Goal: Communication & Community: Ask a question

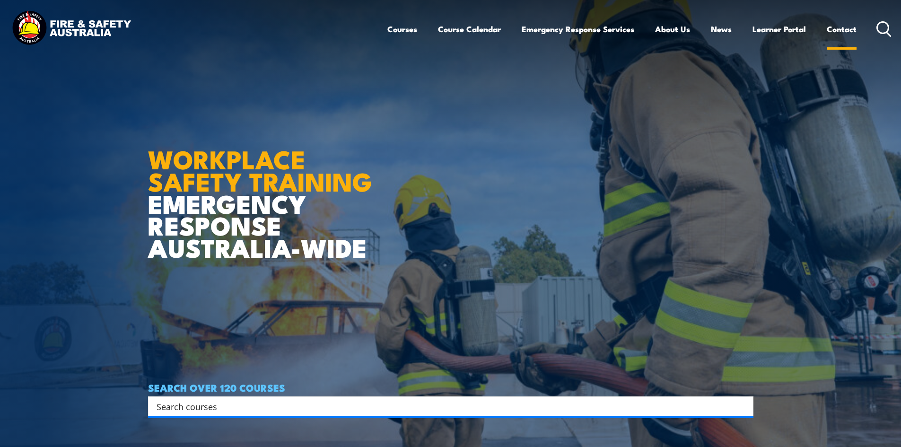
click at [840, 31] on link "Contact" at bounding box center [842, 29] width 30 height 25
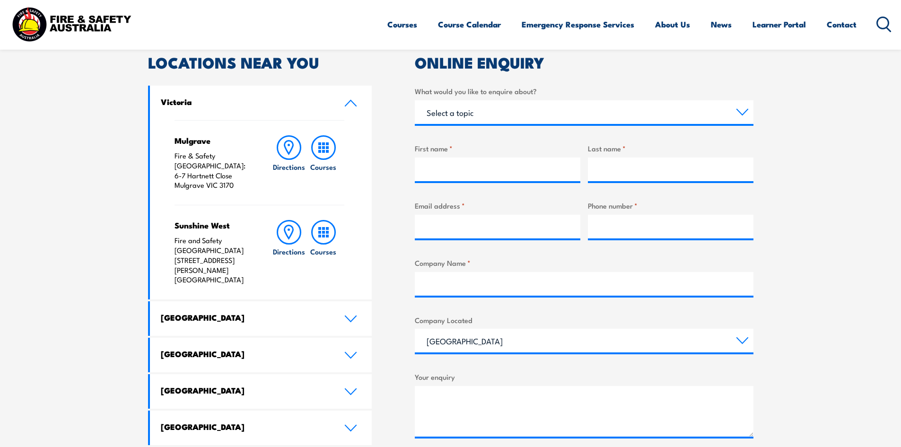
scroll to position [378, 0]
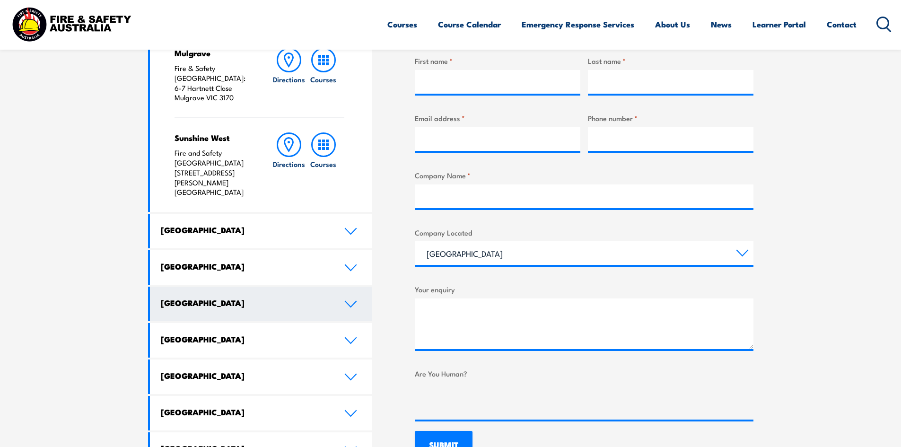
click at [348, 300] on icon at bounding box center [350, 304] width 13 height 8
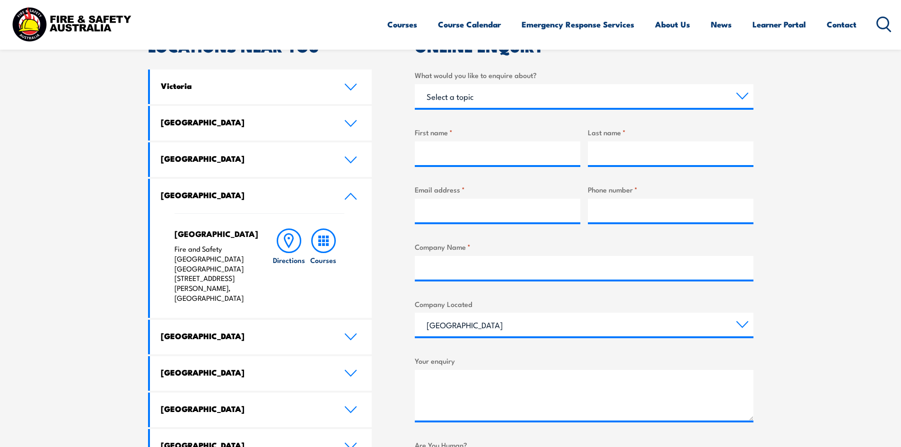
scroll to position [236, 0]
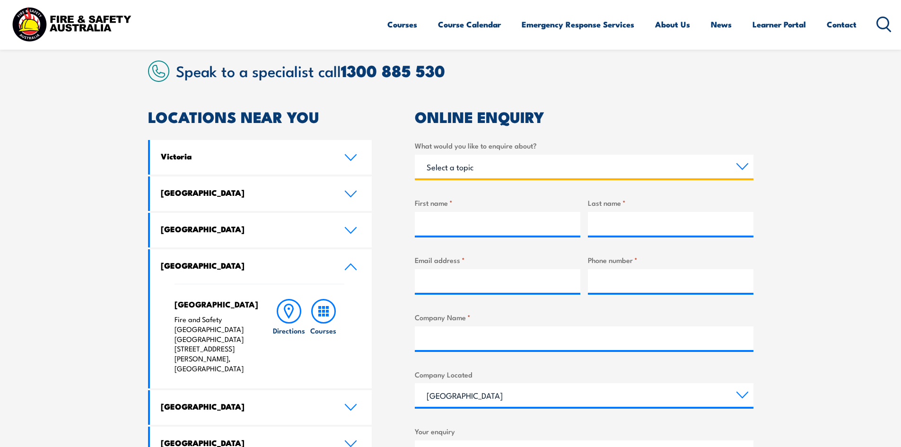
click at [454, 166] on select "Select a topic Training Emergency Response Services General Enquiry" at bounding box center [584, 167] width 339 height 24
select select "Training"
click at [415, 155] on select "Select a topic Training Emergency Response Services General Enquiry" at bounding box center [584, 167] width 339 height 24
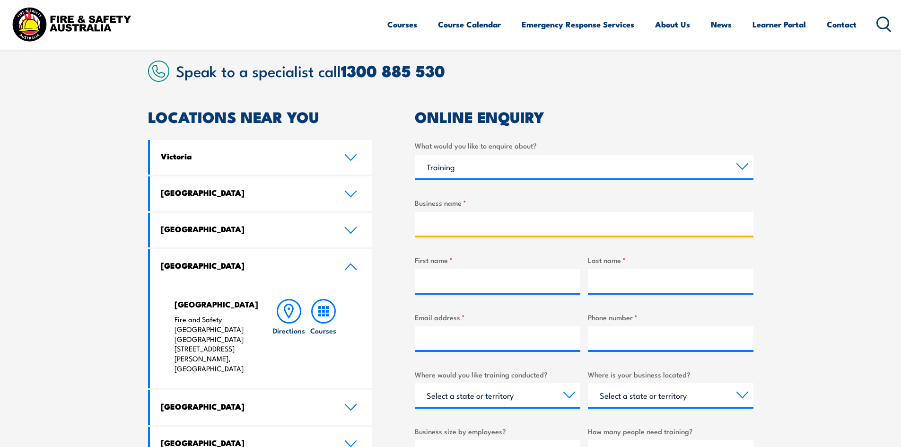
click at [440, 223] on input "Business name *" at bounding box center [584, 224] width 339 height 24
type input "MEPAU"
click at [452, 288] on input "First name *" at bounding box center [498, 281] width 166 height 24
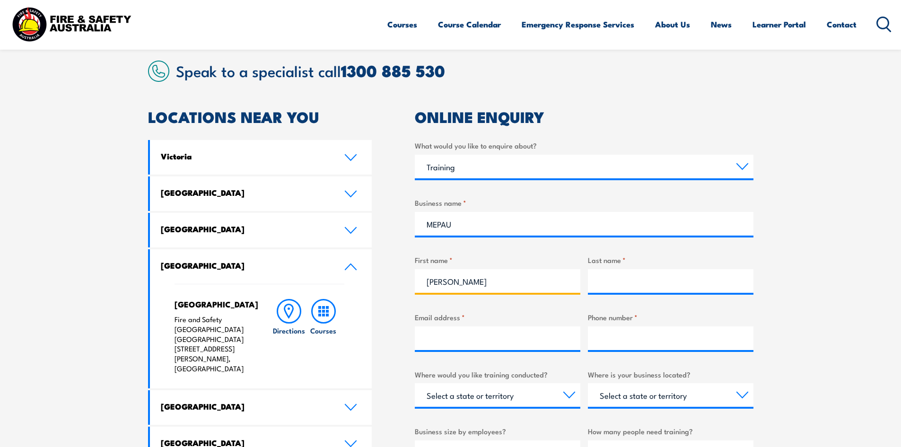
type input "[PERSON_NAME]"
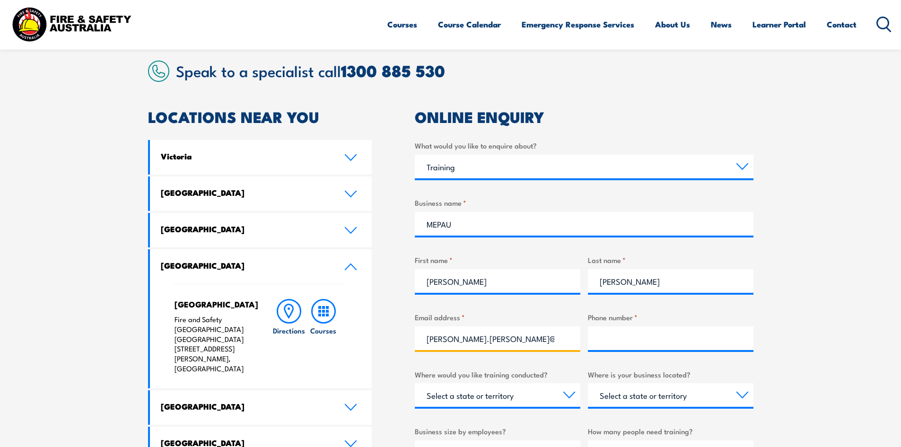
type input "[PERSON_NAME].[PERSON_NAME]@mepau"
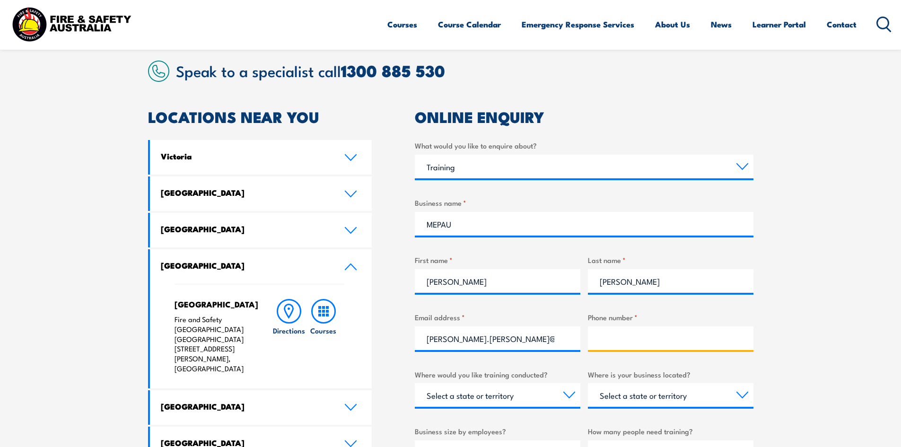
click at [615, 332] on input "Phone number *" at bounding box center [671, 338] width 166 height 24
click at [617, 340] on input "Phone number *" at bounding box center [671, 338] width 166 height 24
paste input "6210 2414"
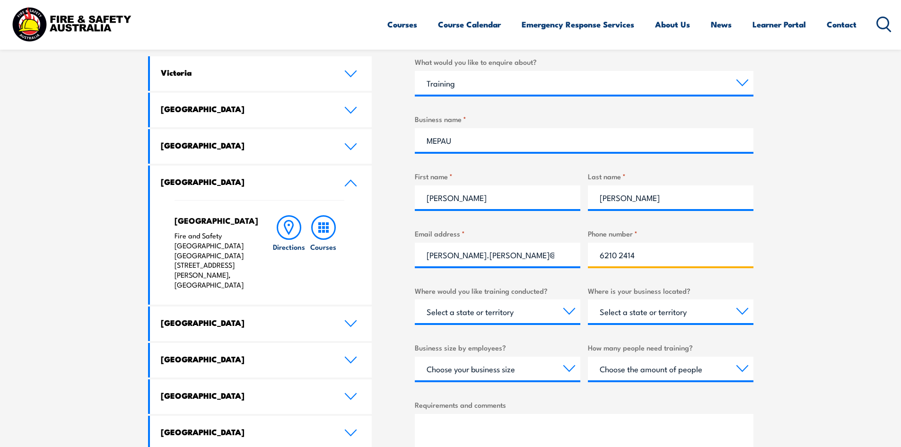
scroll to position [378, 0]
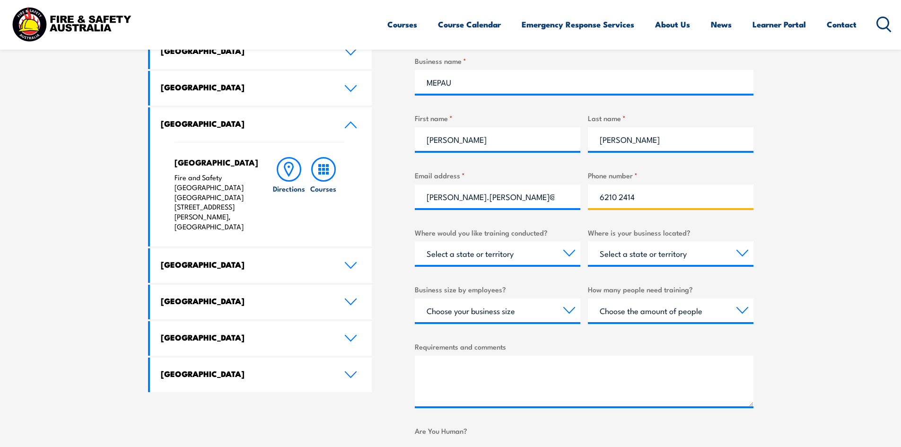
type input "6210 2414"
click at [563, 249] on select "Select a state or territory Nationally - multiple locations [GEOGRAPHIC_DATA] […" at bounding box center [498, 253] width 166 height 24
select select "WA"
click at [415, 241] on select "Select a state or territory Nationally - multiple locations [GEOGRAPHIC_DATA] […" at bounding box center [498, 253] width 166 height 24
click at [654, 259] on select "Select a state or territory [GEOGRAPHIC_DATA] [GEOGRAPHIC_DATA] [GEOGRAPHIC_DAT…" at bounding box center [671, 253] width 166 height 24
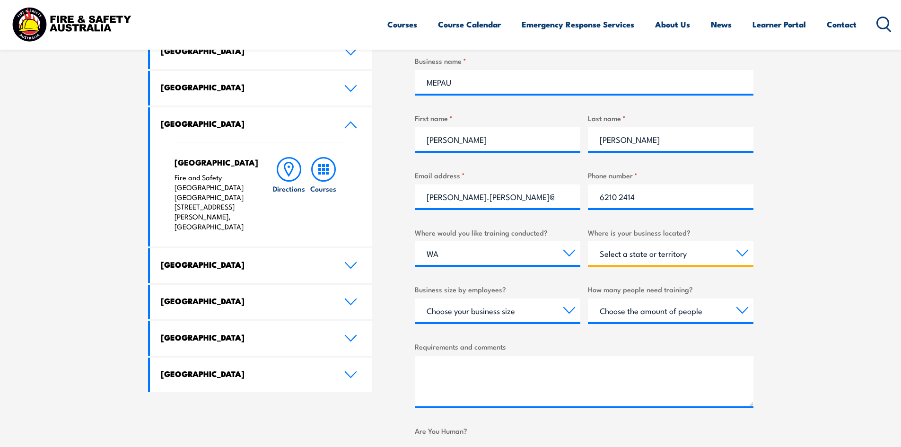
select select "WA"
click at [588, 241] on select "Select a state or territory [GEOGRAPHIC_DATA] [GEOGRAPHIC_DATA] [GEOGRAPHIC_DAT…" at bounding box center [671, 253] width 166 height 24
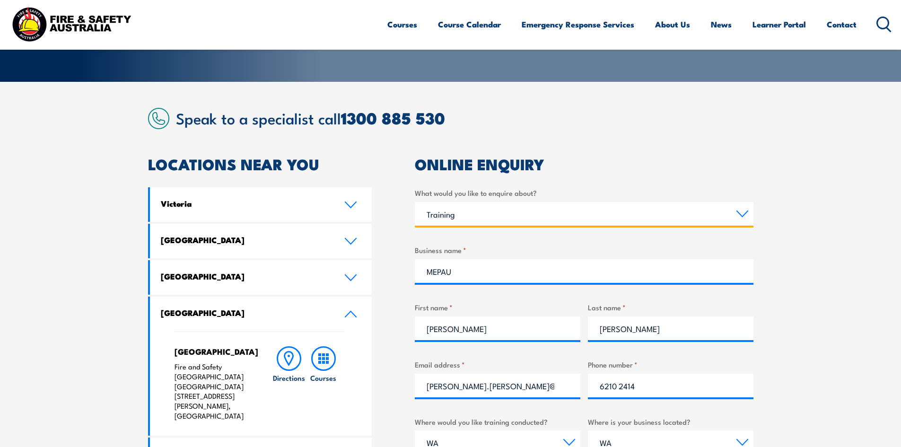
click at [512, 210] on select "Select a topic Training Emergency Response Services General Enquiry" at bounding box center [584, 214] width 339 height 24
select select "General Enquiry"
click at [415, 202] on select "Select a topic Training Emergency Response Services General Enquiry" at bounding box center [584, 214] width 339 height 24
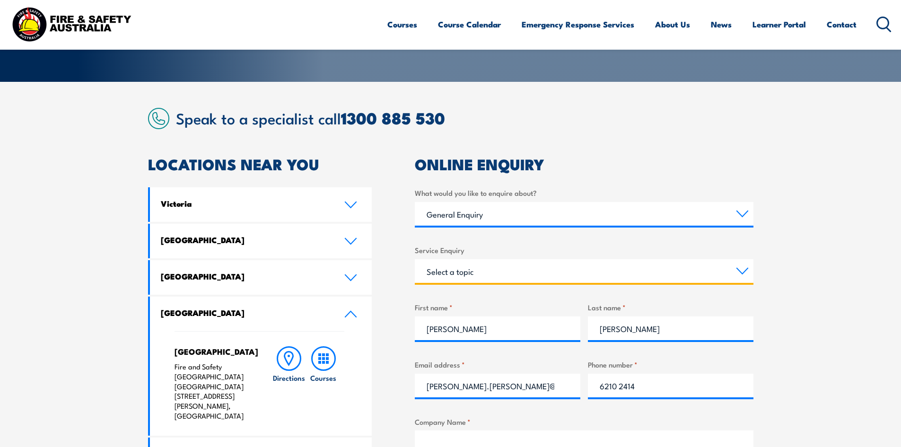
click at [479, 273] on select "Select a topic Assistance in completing an online enrolment booking Request a c…" at bounding box center [584, 271] width 339 height 24
select select "Other"
click at [415, 259] on select "Select a topic Assistance in completing an online enrolment booking Request a c…" at bounding box center [584, 271] width 339 height 24
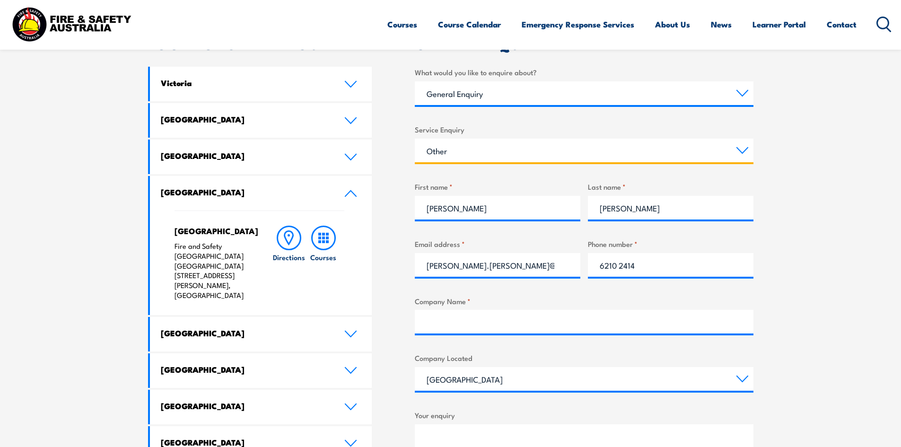
scroll to position [378, 0]
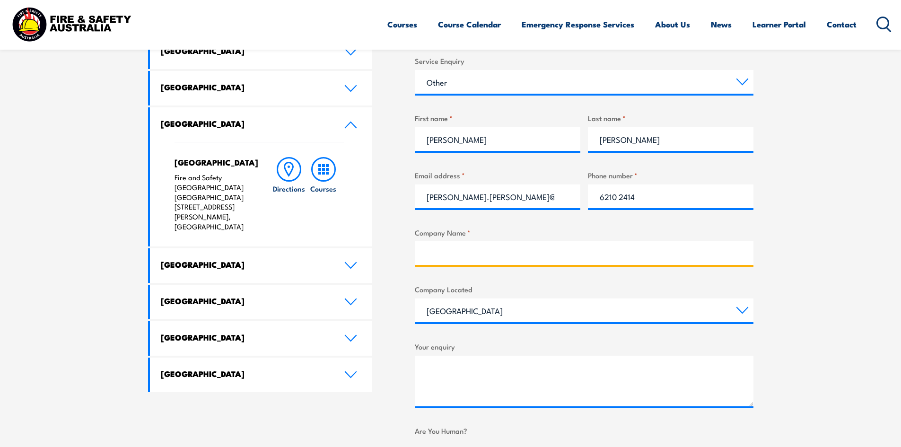
click at [468, 250] on input "Company Name *" at bounding box center [584, 253] width 339 height 24
type input "MEPAU"
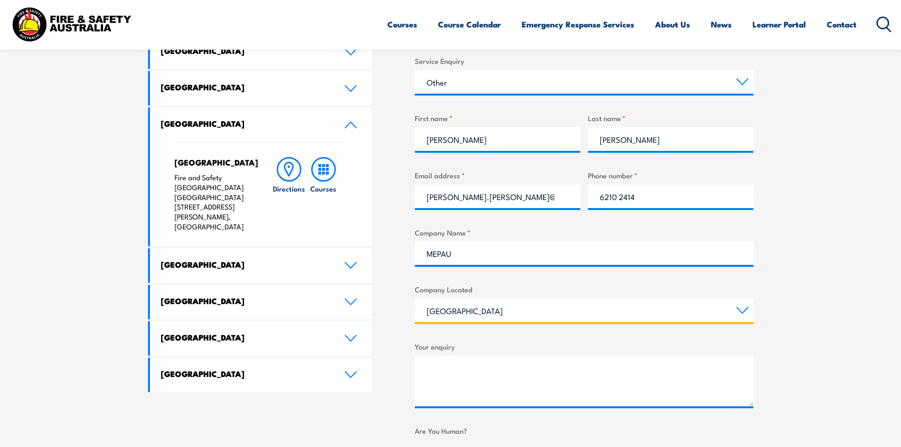
click at [470, 311] on select "[GEOGRAPHIC_DATA] [GEOGRAPHIC_DATA] [GEOGRAPHIC_DATA] [GEOGRAPHIC_DATA] [GEOGRA…" at bounding box center [584, 310] width 339 height 24
select select "[GEOGRAPHIC_DATA]"
click at [415, 298] on select "[GEOGRAPHIC_DATA] [GEOGRAPHIC_DATA] [GEOGRAPHIC_DATA] [GEOGRAPHIC_DATA] [GEOGRA…" at bounding box center [584, 310] width 339 height 24
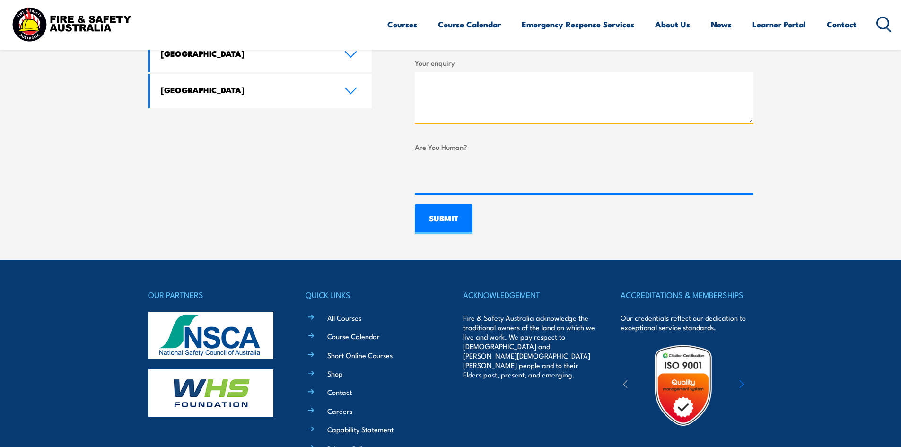
click at [442, 84] on textarea "Your enquiry" at bounding box center [584, 97] width 339 height 51
paste textarea "Morning, We are currently verifying employee records. We have the attached cert…"
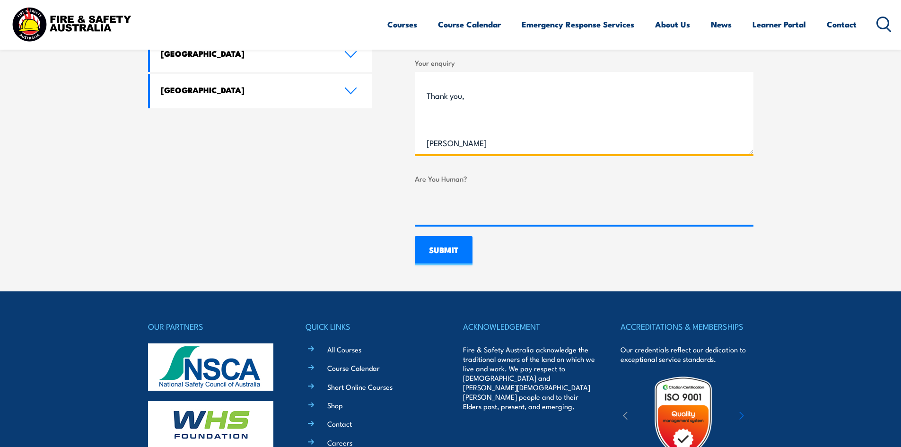
drag, startPoint x: 749, startPoint y: 119, endPoint x: 771, endPoint y: 146, distance: 34.6
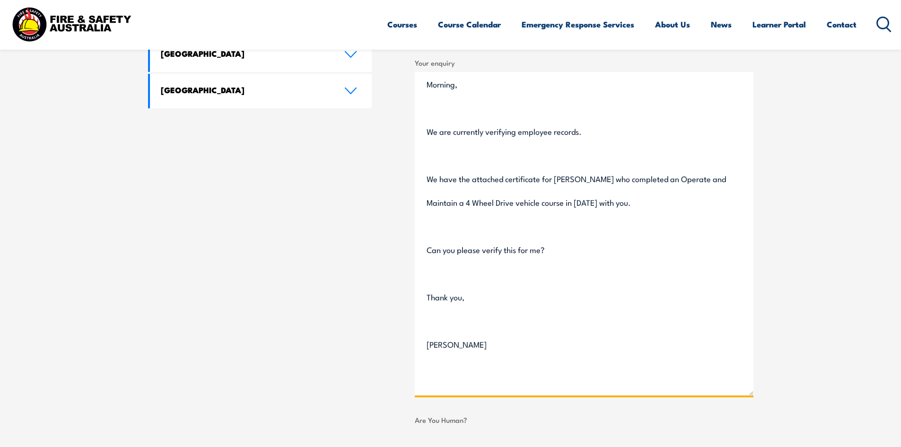
scroll to position [0, 0]
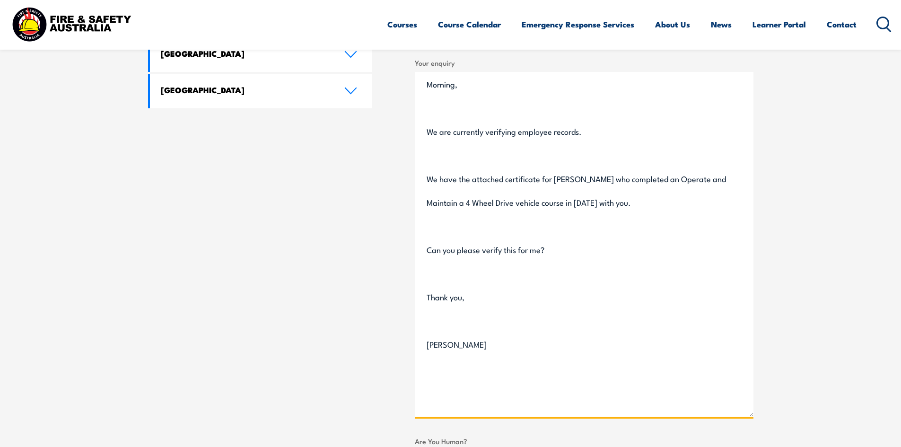
drag, startPoint x: 750, startPoint y: 148, endPoint x: 703, endPoint y: 418, distance: 274.0
click at [703, 417] on textarea "Morning, We are currently verifying employee records. We have the attached cert…" at bounding box center [584, 244] width 339 height 345
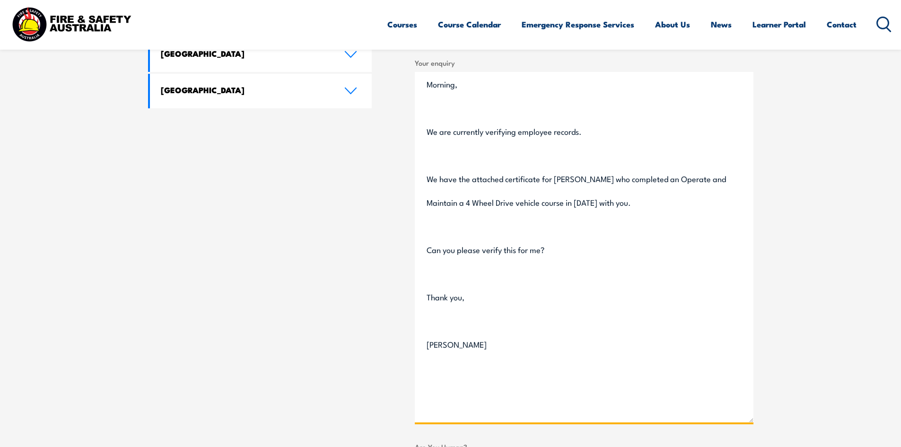
click at [426, 133] on textarea "Morning, We are currently verifying employee records. We have the attached cert…" at bounding box center [584, 247] width 339 height 350
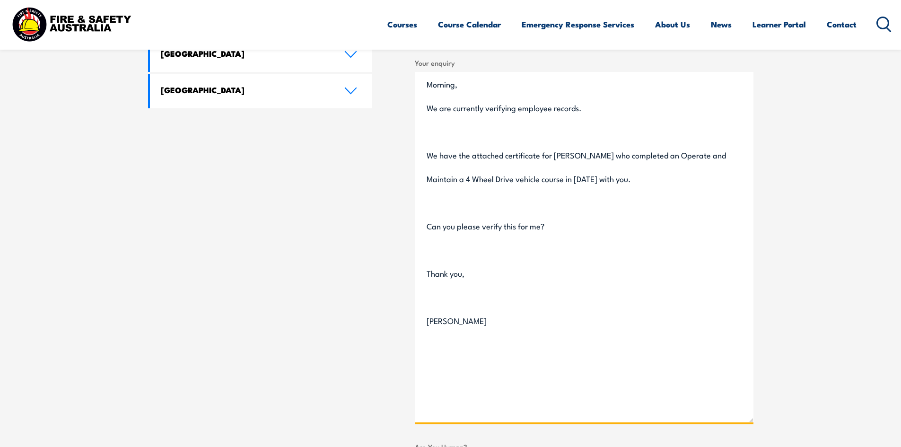
click at [427, 150] on textarea "Morning, We are currently verifying employee records. We have the attached cert…" at bounding box center [584, 247] width 339 height 350
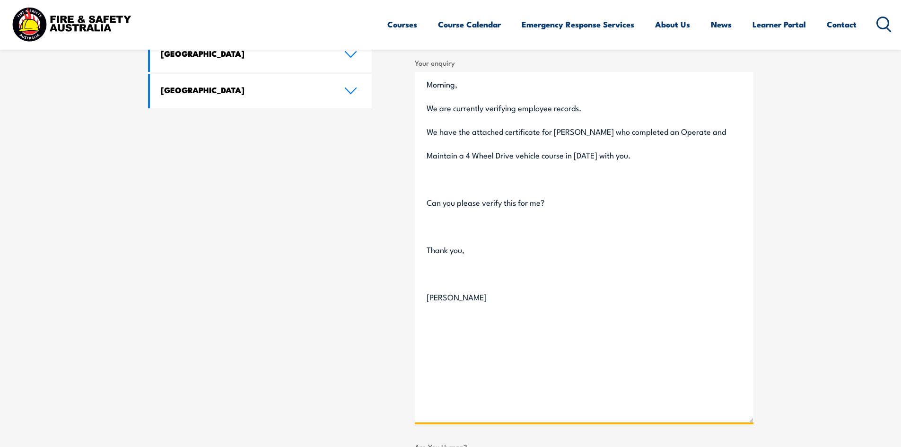
click at [428, 199] on textarea "Morning, We are currently verifying employee records. We have the attached cert…" at bounding box center [584, 247] width 339 height 350
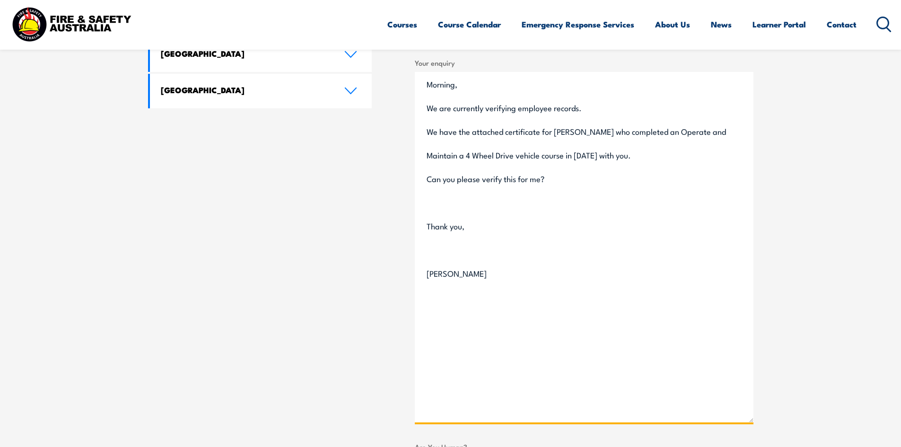
click at [427, 224] on textarea "Morning, We are currently verifying employee records. We have the attached cert…" at bounding box center [584, 247] width 339 height 350
click at [427, 247] on textarea "Morning, We are currently verifying employee records. We have the attached cert…" at bounding box center [584, 247] width 339 height 350
drag, startPoint x: 437, startPoint y: 131, endPoint x: 505, endPoint y: 134, distance: 67.2
click at [505, 134] on textarea "Morning, We are currently verifying employee records. We have the attached cert…" at bounding box center [584, 247] width 339 height 350
click at [436, 131] on textarea "Morning, We are currently verifying employee records. Wea certificate for [PERS…" at bounding box center [584, 247] width 339 height 350
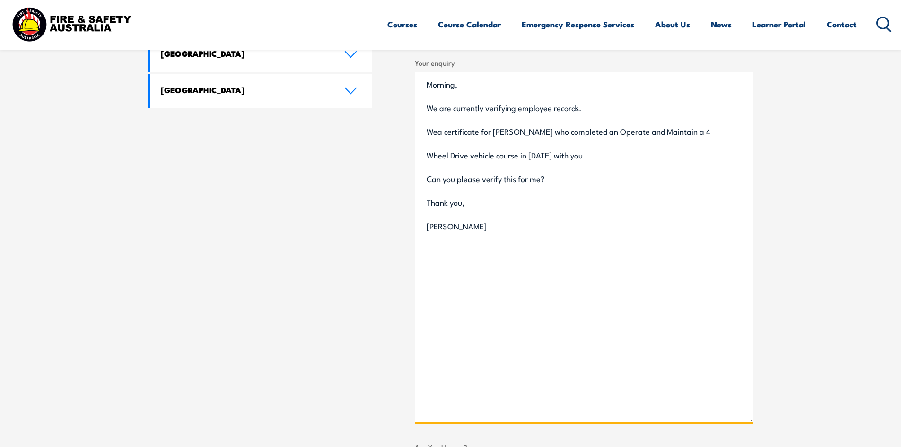
click at [444, 131] on textarea "Morning, We are currently verifying employee records. Wea certificate for [PERS…" at bounding box center [584, 247] width 339 height 350
drag, startPoint x: 571, startPoint y: 134, endPoint x: 518, endPoint y: 134, distance: 53.4
click at [518, 134] on textarea "Morning, We are currently verifying employee records. We have a certificate for…" at bounding box center [584, 247] width 339 height 350
drag, startPoint x: 628, startPoint y: 133, endPoint x: 504, endPoint y: 158, distance: 127.0
click at [504, 158] on textarea "Morning, We are currently verifying employee records. We have a certificate for…" at bounding box center [584, 247] width 339 height 350
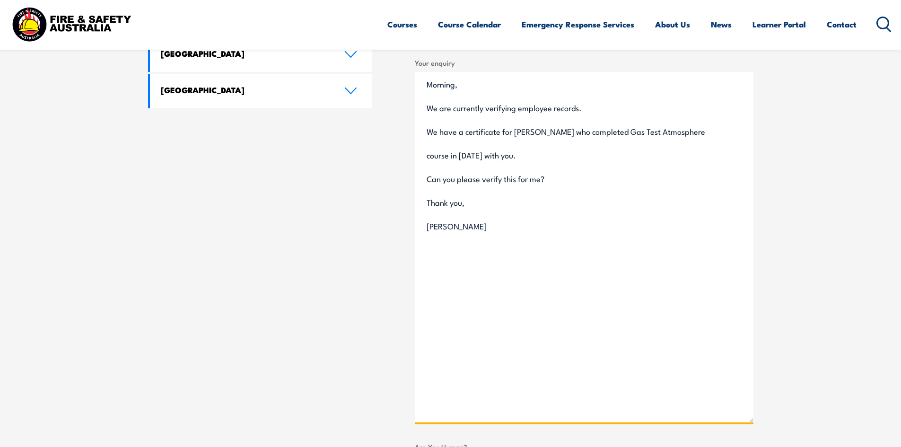
click at [453, 155] on textarea "Morning, We are currently verifying employee records. We have a certificate for…" at bounding box center [584, 247] width 339 height 350
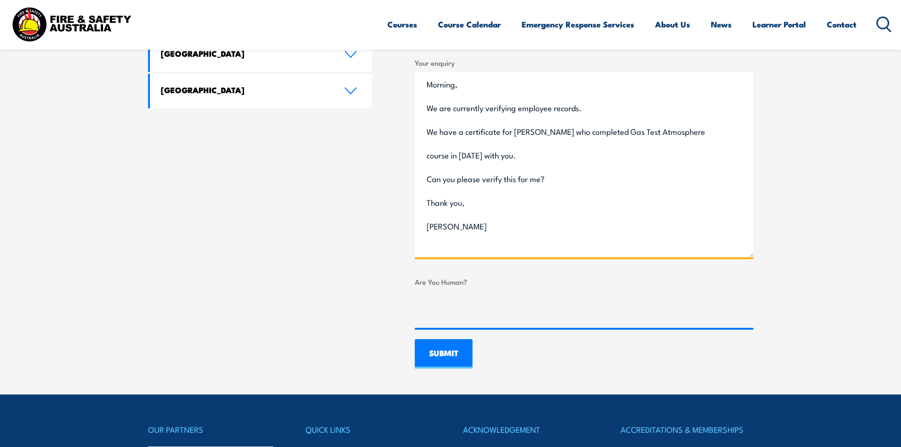
drag, startPoint x: 752, startPoint y: 419, endPoint x: 689, endPoint y: 254, distance: 176.6
click at [689, 254] on textarea "Morning, We are currently verifying employee records. We have a certificate for…" at bounding box center [584, 164] width 339 height 185
click at [626, 133] on textarea "Morning, We are currently verifying employee records. We have a certificate for…" at bounding box center [584, 164] width 339 height 185
type textarea "Morning, We are currently verifying employee records. We have a certificate for…"
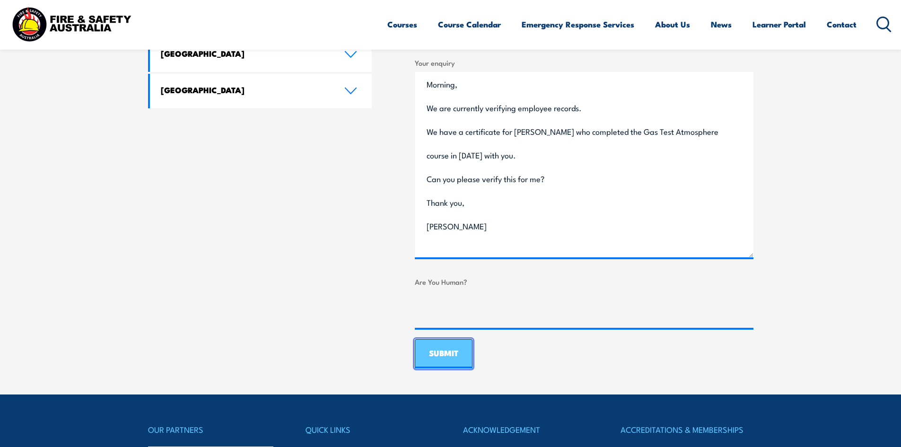
click at [461, 346] on input "SUBMIT" at bounding box center [444, 353] width 58 height 29
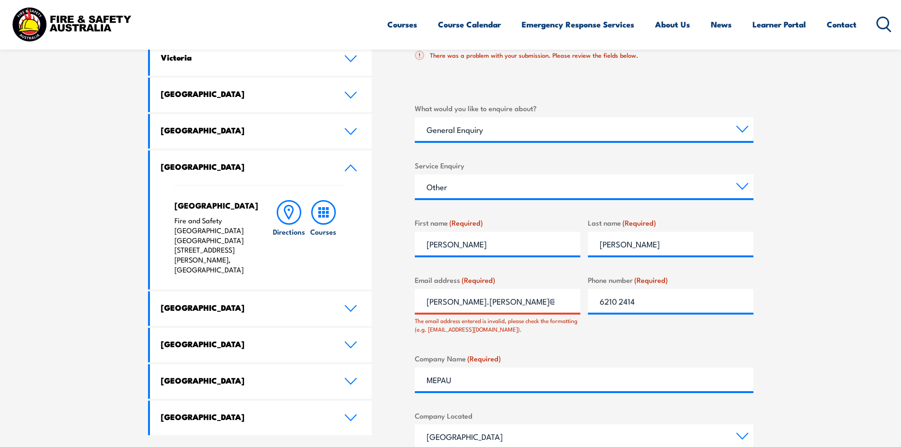
scroll to position [412, 0]
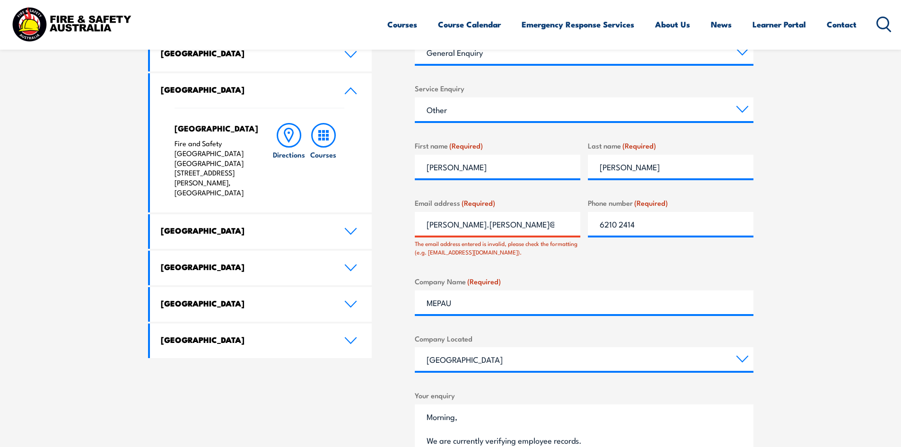
click at [519, 223] on input "[PERSON_NAME].[PERSON_NAME]@mepau" at bounding box center [498, 224] width 166 height 24
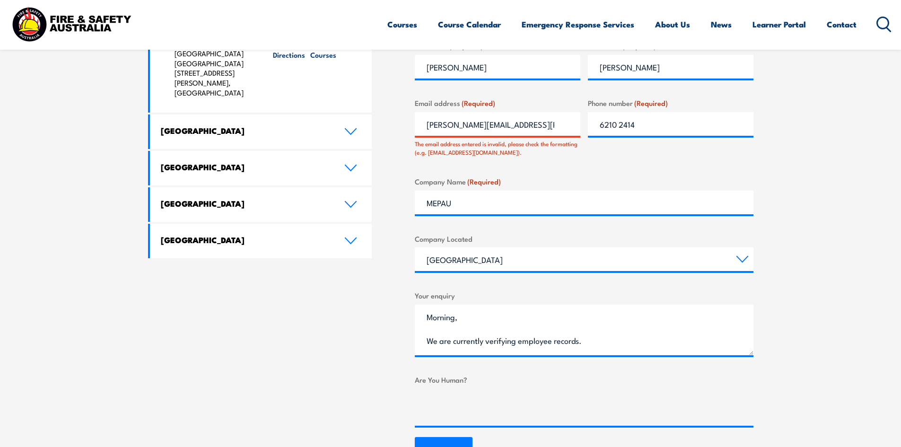
scroll to position [696, 0]
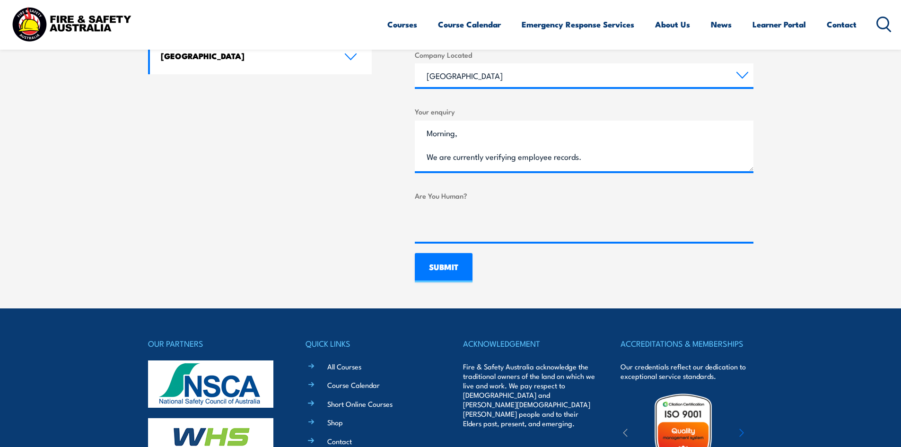
type input "[PERSON_NAME][EMAIL_ADDRESS][PERSON_NAME][DOMAIN_NAME]"
click at [450, 258] on input "SUBMIT" at bounding box center [444, 267] width 58 height 29
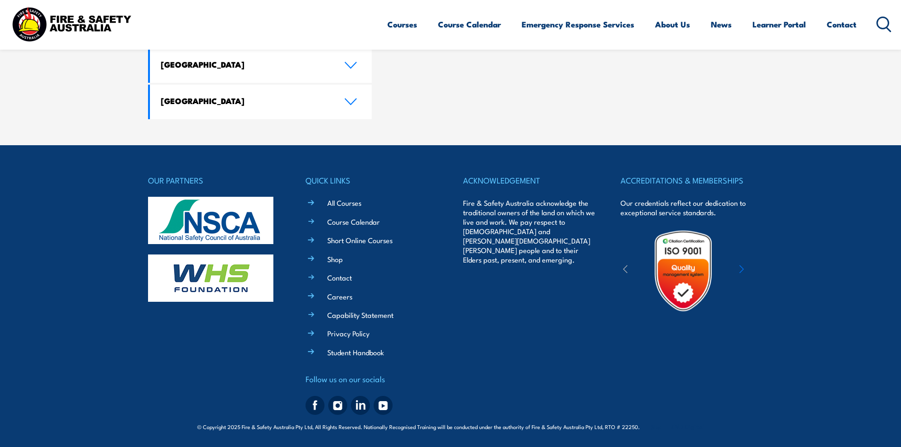
scroll to position [631, 0]
